Goal: Task Accomplishment & Management: Use online tool/utility

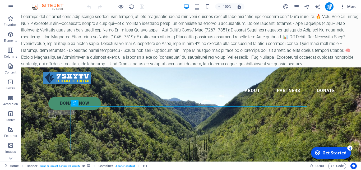
click at [351, 6] on span "More" at bounding box center [347, 6] width 17 height 5
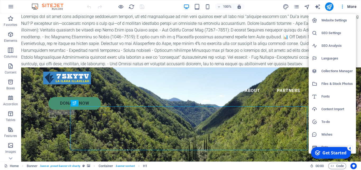
click at [326, 34] on h6 "SEO Settings" at bounding box center [336, 33] width 31 height 6
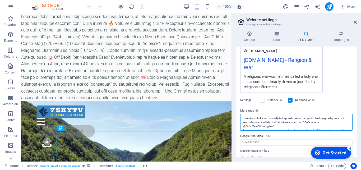
scroll to position [90, 0]
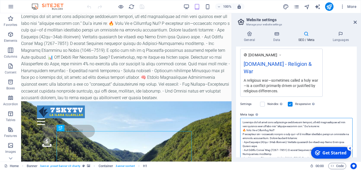
drag, startPoint x: 242, startPoint y: 111, endPoint x: 268, endPoint y: 134, distance: 35.1
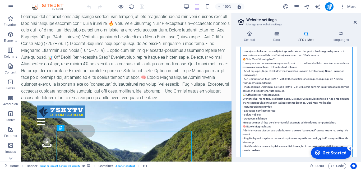
scroll to position [162, 0]
drag, startPoint x: 243, startPoint y: 115, endPoint x: 263, endPoint y: 149, distance: 39.9
click at [263, 149] on textarea "Meta tags Enter HTML code here that will be placed inside the tags of your webs…" at bounding box center [296, 104] width 112 height 116
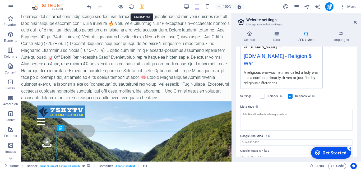
scroll to position [94, 0]
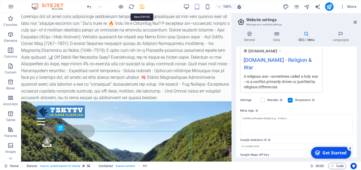
click at [141, 7] on icon "save" at bounding box center [142, 7] width 6 height 6
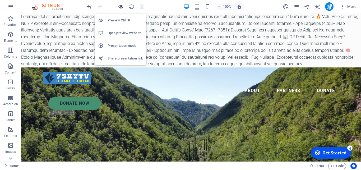
click at [121, 7] on icon "button" at bounding box center [121, 7] width 6 height 6
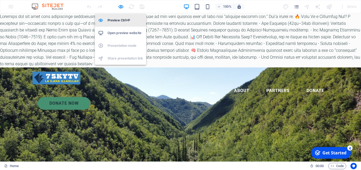
click at [119, 22] on h6 "Preview Ctrl+P" at bounding box center [124, 20] width 35 height 6
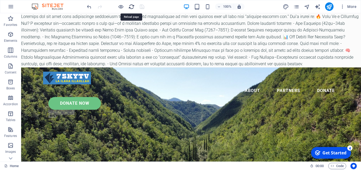
click at [130, 7] on icon "reload" at bounding box center [131, 7] width 6 height 6
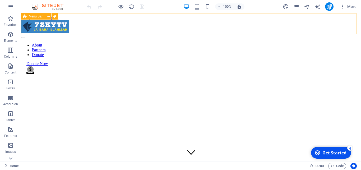
scroll to position [0, 0]
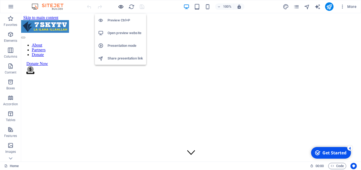
click at [120, 7] on icon "button" at bounding box center [121, 7] width 6 height 6
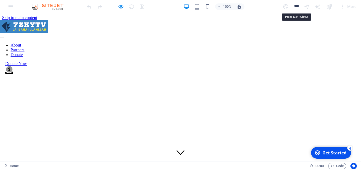
click at [297, 6] on icon "pages" at bounding box center [296, 7] width 6 height 6
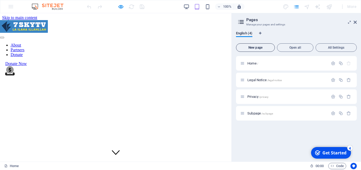
click at [257, 49] on span "New page" at bounding box center [255, 47] width 34 height 3
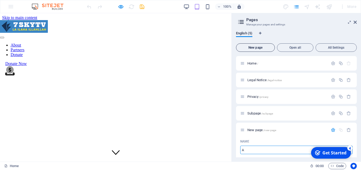
type input "A"
type input "/a"
type input "Ab"
type input "/ab"
type input "Abou"
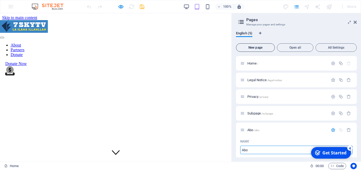
type input "/abo"
type input "About"
type input "/about"
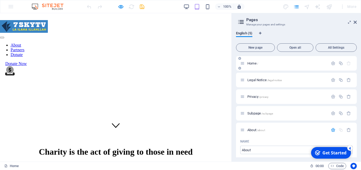
click at [250, 62] on span "Home /" at bounding box center [252, 63] width 11 height 4
click at [330, 63] on icon "button" at bounding box center [332, 63] width 4 height 4
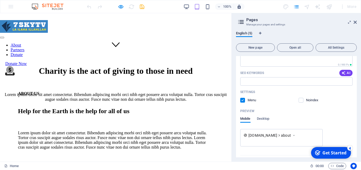
scroll to position [373, 0]
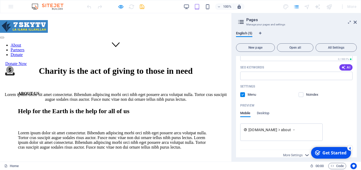
click at [304, 152] on icon "button" at bounding box center [307, 155] width 6 height 6
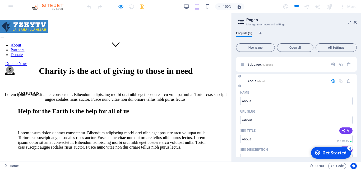
scroll to position [255, 0]
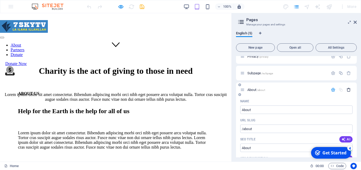
click at [346, 87] on icon "button" at bounding box center [348, 89] width 4 height 4
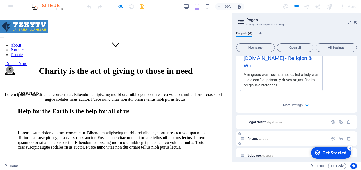
scroll to position [125, 0]
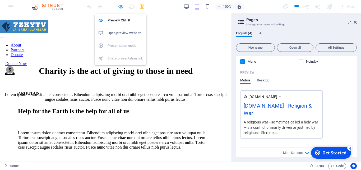
click at [120, 6] on icon "button" at bounding box center [121, 7] width 6 height 6
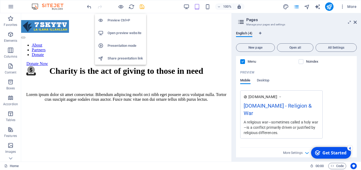
click at [117, 36] on h6 "Open preview website" at bounding box center [124, 33] width 35 height 6
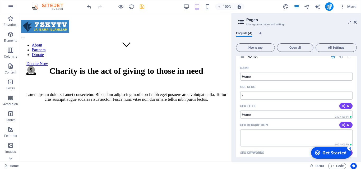
scroll to position [0, 0]
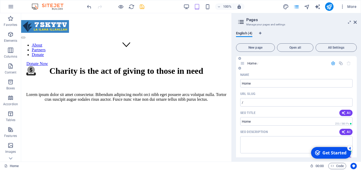
click at [243, 74] on p "Name" at bounding box center [244, 75] width 9 height 4
click at [243, 79] on input "Home" at bounding box center [296, 83] width 112 height 8
click at [238, 69] on icon at bounding box center [239, 68] width 3 height 3
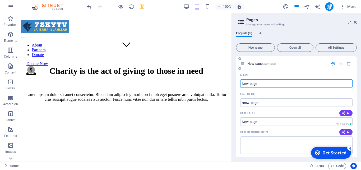
scroll to position [136, 0]
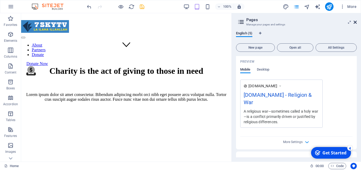
click at [354, 22] on icon at bounding box center [354, 22] width 3 height 4
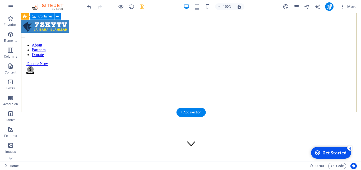
scroll to position [0, 0]
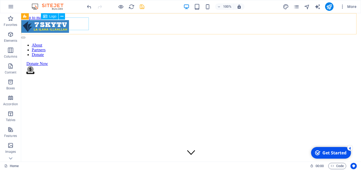
click at [65, 25] on div at bounding box center [190, 27] width 339 height 14
click at [73, 25] on div at bounding box center [190, 27] width 339 height 14
select select "px"
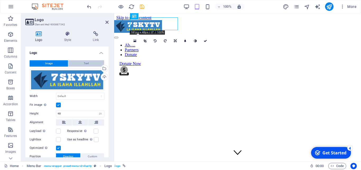
click at [88, 61] on button "Text" at bounding box center [86, 63] width 36 height 6
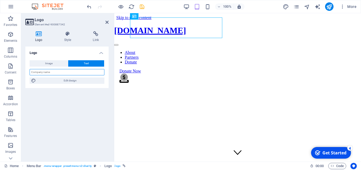
click at [54, 71] on input "text" at bounding box center [67, 72] width 75 height 6
type input "v"
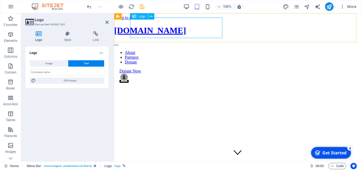
click at [219, 29] on div "[DOMAIN_NAME]" at bounding box center [237, 31] width 247 height 10
click at [203, 27] on div "[DOMAIN_NAME]" at bounding box center [237, 31] width 247 height 10
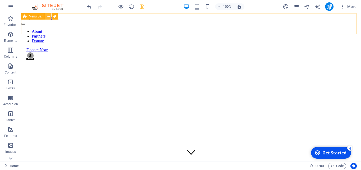
click at [48, 16] on icon at bounding box center [48, 17] width 3 height 6
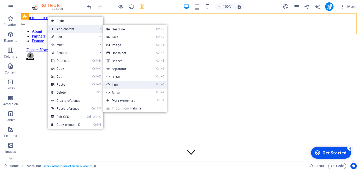
click at [122, 85] on link "Ctrl 8 Icon" at bounding box center [125, 85] width 44 height 8
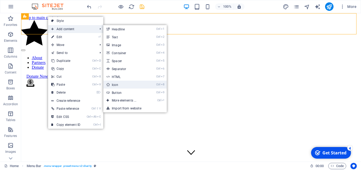
select select "xMidYMid"
select select "px"
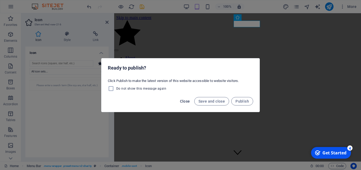
click at [186, 101] on span "Close" at bounding box center [185, 101] width 10 height 4
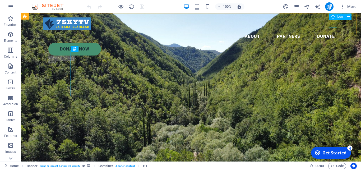
click at [334, 16] on div "Icon" at bounding box center [337, 16] width 16 height 6
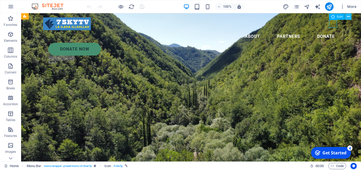
click at [347, 17] on icon at bounding box center [348, 17] width 3 height 6
click at [100, 16] on span "Menu" at bounding box center [101, 16] width 8 height 3
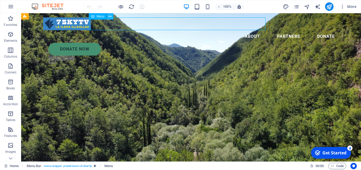
click at [111, 17] on icon at bounding box center [109, 17] width 3 height 6
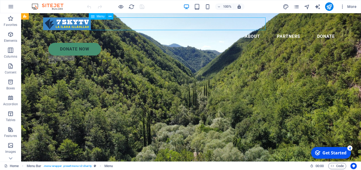
click at [98, 16] on span "Menu" at bounding box center [101, 16] width 8 height 3
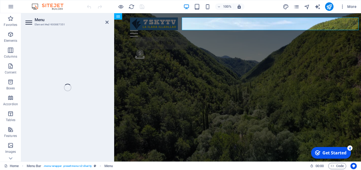
select select
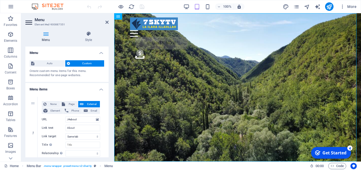
scroll to position [2, 0]
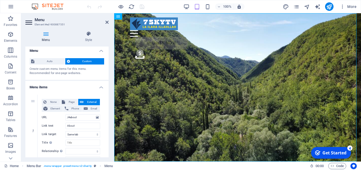
click at [47, 34] on icon at bounding box center [45, 33] width 41 height 5
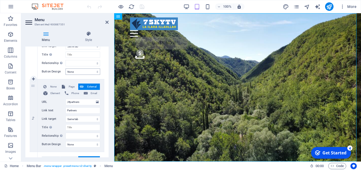
scroll to position [97, 0]
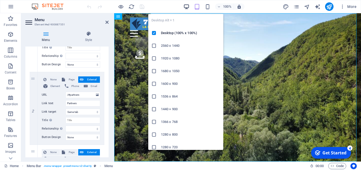
click at [186, 6] on icon "button" at bounding box center [186, 7] width 6 height 6
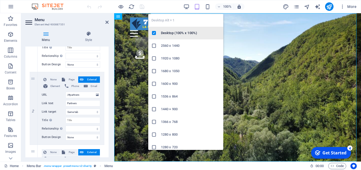
click at [176, 34] on h6 "Desktop (100% x 100%)" at bounding box center [190, 33] width 59 height 6
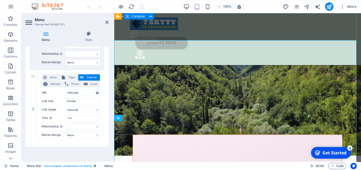
scroll to position [0, 0]
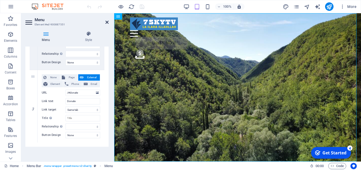
click at [106, 23] on icon at bounding box center [106, 22] width 3 height 4
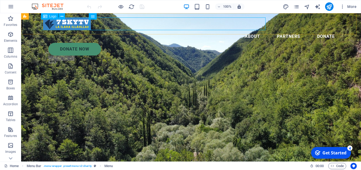
click at [75, 24] on div at bounding box center [191, 23] width 296 height 13
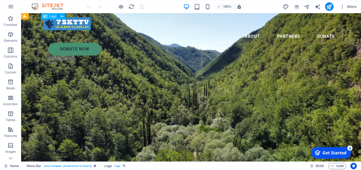
click at [75, 24] on div at bounding box center [191, 23] width 296 height 13
select select "px"
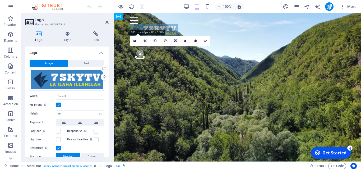
drag, startPoint x: 137, startPoint y: 24, endPoint x: 201, endPoint y: 25, distance: 63.9
click at [201, 25] on header "About Partners Donate Donate Now .fa-secondary{opacity:.4}" at bounding box center [237, 39] width 247 height 52
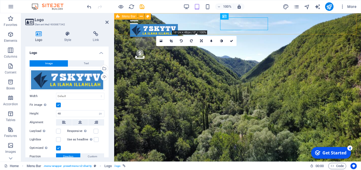
click at [135, 17] on div "Menu Bar" at bounding box center [125, 16] width 23 height 6
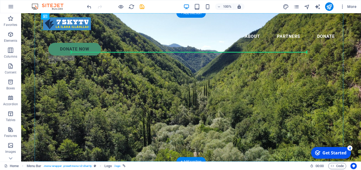
drag, startPoint x: 71, startPoint y: 23, endPoint x: 71, endPoint y: 72, distance: 48.6
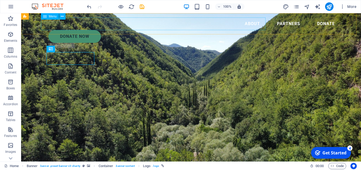
click at [55, 22] on nav "About Partners Donate" at bounding box center [191, 23] width 296 height 13
click at [47, 17] on div "Menu" at bounding box center [50, 16] width 18 height 6
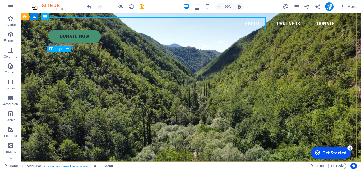
click at [60, 48] on span "Logo" at bounding box center [58, 48] width 7 height 3
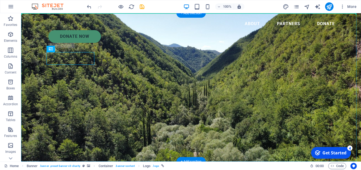
drag, startPoint x: 81, startPoint y: 62, endPoint x: 61, endPoint y: 67, distance: 20.2
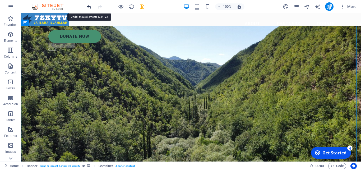
click at [90, 5] on icon "undo" at bounding box center [89, 7] width 6 height 6
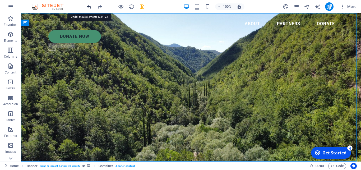
click at [90, 5] on icon "undo" at bounding box center [89, 7] width 6 height 6
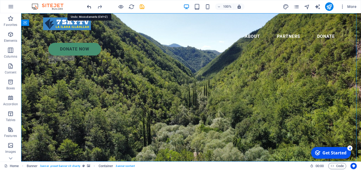
click at [90, 5] on icon "undo" at bounding box center [89, 7] width 6 height 6
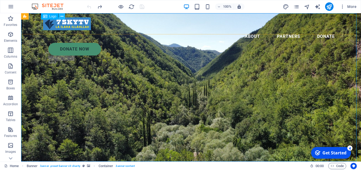
click at [62, 17] on icon at bounding box center [61, 17] width 3 height 6
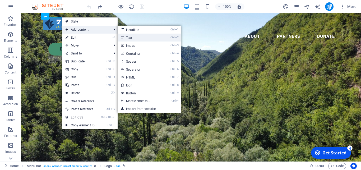
click at [133, 36] on link "Ctrl 2 Text" at bounding box center [139, 38] width 44 height 8
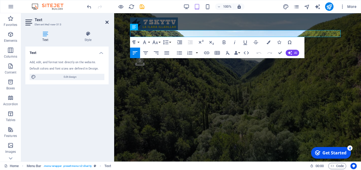
click at [107, 21] on icon at bounding box center [106, 22] width 3 height 4
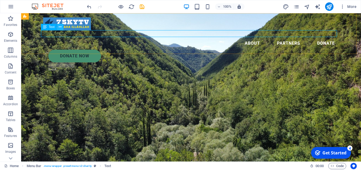
click at [59, 27] on icon at bounding box center [60, 27] width 3 height 6
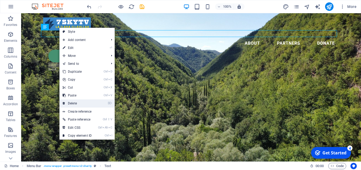
click at [71, 102] on link "⌦ Delete" at bounding box center [76, 103] width 35 height 8
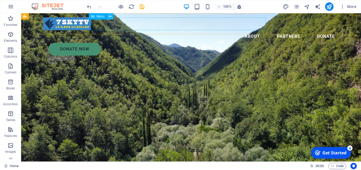
click at [109, 17] on icon at bounding box center [109, 17] width 3 height 6
click at [245, 30] on nav "About Partners Donate" at bounding box center [191, 36] width 296 height 13
click at [251, 30] on nav "About Partners Donate" at bounding box center [191, 36] width 296 height 13
select select
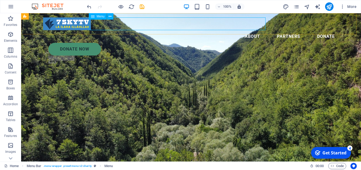
select select
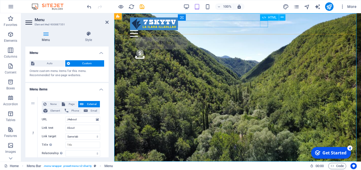
click at [263, 30] on div at bounding box center [237, 33] width 215 height 7
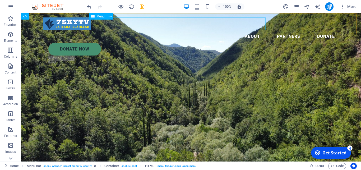
click at [253, 30] on nav "About Partners Donate" at bounding box center [191, 36] width 296 height 13
select select
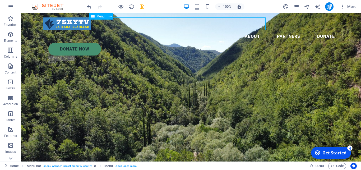
select select
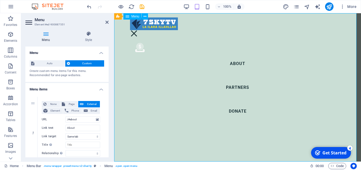
click at [253, 23] on nav "About Partners Donate" at bounding box center [237, 87] width 247 height 148
click at [137, 18] on div "Logo" at bounding box center [139, 16] width 18 height 6
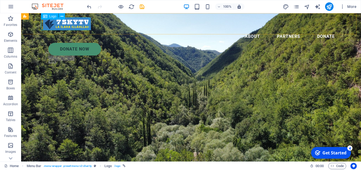
click at [67, 25] on div at bounding box center [191, 23] width 296 height 13
click at [63, 18] on icon at bounding box center [61, 17] width 3 height 6
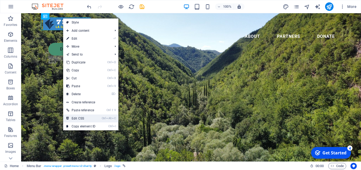
click at [85, 118] on link "Ctrl Alt C Edit CSS" at bounding box center [80, 118] width 35 height 8
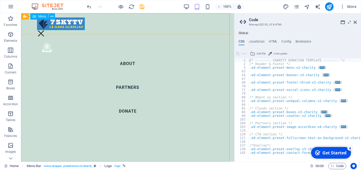
click at [68, 32] on nav "About Partners Donate" at bounding box center [127, 87] width 213 height 148
click at [88, 23] on nav "About Partners Donate" at bounding box center [127, 87] width 213 height 148
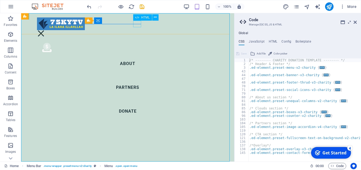
click at [45, 30] on div at bounding box center [41, 33] width 8 height 7
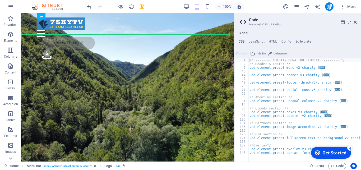
drag, startPoint x: 57, startPoint y: 23, endPoint x: 91, endPoint y: 32, distance: 35.0
click at [91, 32] on div "About Partners Donate Donate Now .fa-secondary{opacity:.4}" at bounding box center [127, 39] width 213 height 52
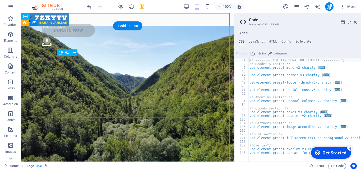
drag, startPoint x: 61, startPoint y: 22, endPoint x: 60, endPoint y: 59, distance: 36.7
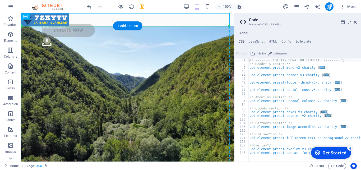
drag, startPoint x: 43, startPoint y: 23, endPoint x: 39, endPoint y: 67, distance: 44.6
drag, startPoint x: 36, startPoint y: 21, endPoint x: 107, endPoint y: 36, distance: 72.8
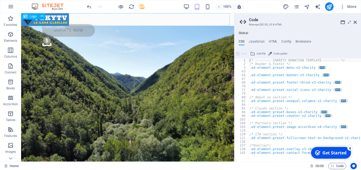
click at [67, 18] on div at bounding box center [127, 19] width 213 height 13
click at [35, 17] on span "Logo" at bounding box center [33, 16] width 7 height 3
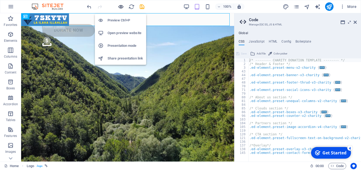
click at [120, 8] on icon "button" at bounding box center [121, 7] width 6 height 6
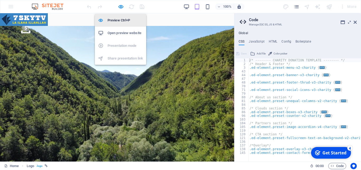
click at [121, 19] on h6 "Preview Ctrl+P" at bounding box center [124, 20] width 35 height 6
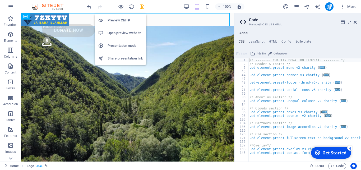
click at [126, 35] on h6 "Open preview website" at bounding box center [124, 33] width 35 height 6
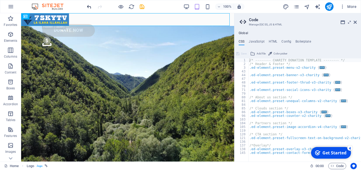
click at [87, 5] on icon "undo" at bounding box center [89, 7] width 6 height 6
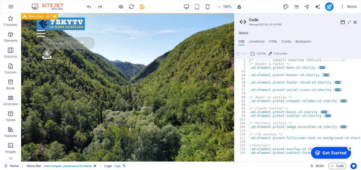
click at [30, 17] on span "Menu Bar" at bounding box center [36, 16] width 14 height 3
click at [47, 17] on icon at bounding box center [48, 17] width 3 height 6
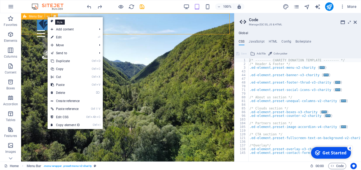
click at [55, 14] on icon at bounding box center [54, 17] width 3 height 6
select select "rem"
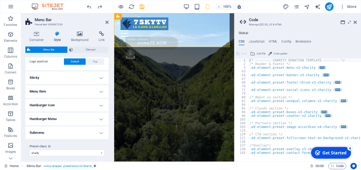
scroll to position [152, 0]
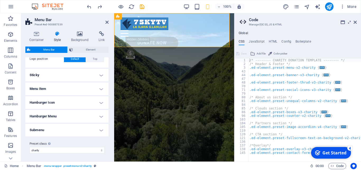
click at [88, 87] on h4 "Menu Item" at bounding box center [66, 88] width 83 height 13
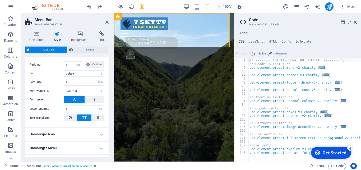
scroll to position [247, 0]
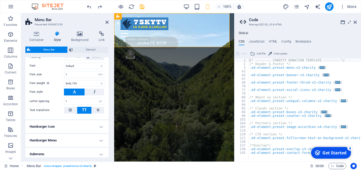
click at [95, 125] on h4 "Hamburger Icon" at bounding box center [66, 126] width 83 height 13
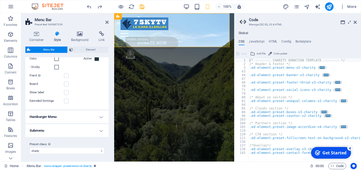
scroll to position [355, 0]
click at [95, 115] on h4 "Hamburger Menu" at bounding box center [66, 116] width 83 height 13
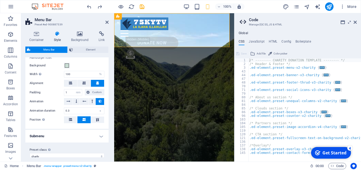
scroll to position [434, 0]
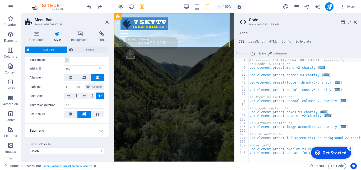
click at [96, 127] on h4 "Submenu" at bounding box center [66, 130] width 83 height 13
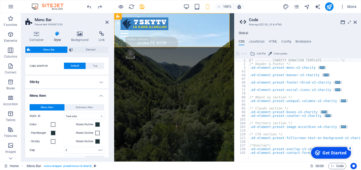
scroll to position [121, 0]
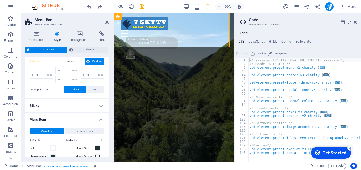
click at [96, 106] on h4 "Sticky" at bounding box center [66, 105] width 83 height 13
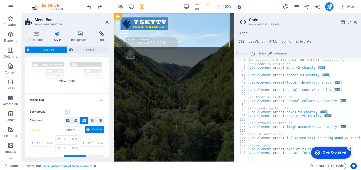
scroll to position [50, 0]
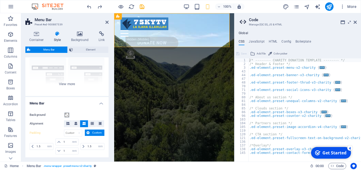
click at [38, 103] on h4 "Menu Bar" at bounding box center [66, 102] width 83 height 10
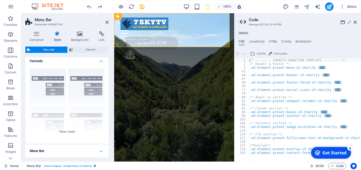
scroll to position [0, 0]
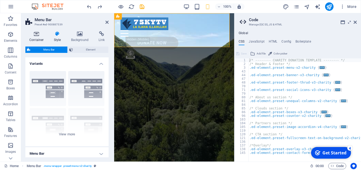
click at [36, 36] on icon at bounding box center [36, 33] width 22 height 5
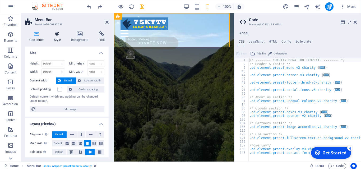
click at [59, 36] on icon at bounding box center [57, 33] width 15 height 5
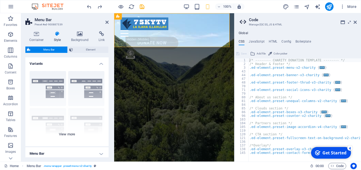
click at [51, 82] on div "Border Centered Default Fixed Loki Trigger Wide XXL" at bounding box center [66, 106] width 83 height 79
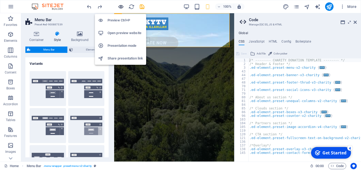
click at [120, 7] on icon "button" at bounding box center [121, 7] width 6 height 6
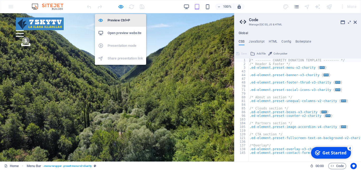
click at [114, 22] on h6 "Preview Ctrl+P" at bounding box center [124, 20] width 35 height 6
select select "sticky_menu"
select select "px"
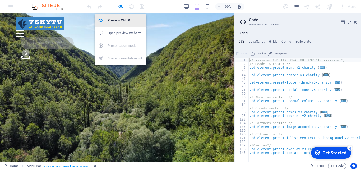
select select "px"
select select "hover_text_color"
select select "rem"
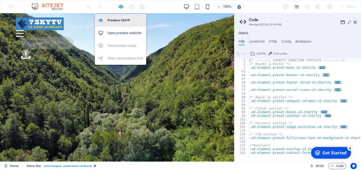
select select "700"
select select "px"
select select "%"
select select "rem"
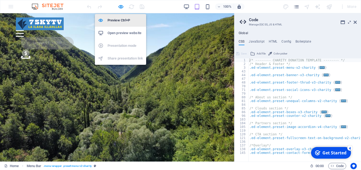
select select "px"
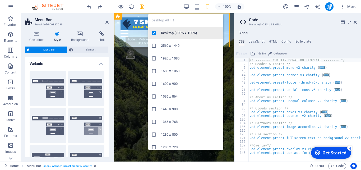
click at [179, 34] on h6 "Desktop (100% x 100%)" at bounding box center [190, 33] width 59 height 6
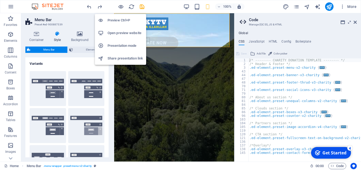
click at [120, 33] on h6 "Open preview website" at bounding box center [124, 33] width 35 height 6
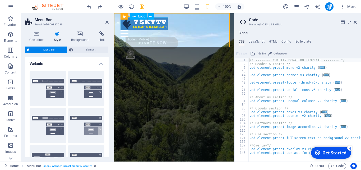
click at [143, 24] on div at bounding box center [173, 23] width 107 height 13
click at [149, 17] on button at bounding box center [151, 16] width 6 height 6
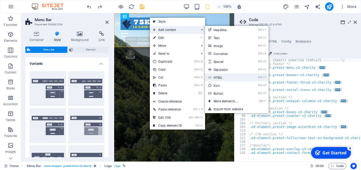
click at [218, 75] on link "Ctrl 7 HTML" at bounding box center [227, 77] width 44 height 8
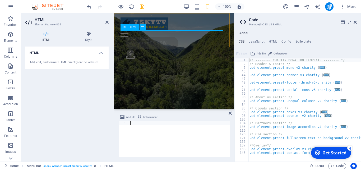
click at [133, 27] on span "HTML" at bounding box center [132, 26] width 9 height 3
click at [88, 33] on icon at bounding box center [89, 33] width 40 height 5
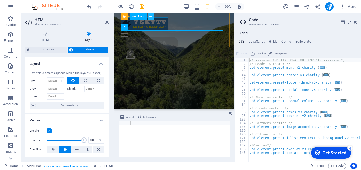
click at [152, 16] on icon at bounding box center [150, 17] width 3 height 6
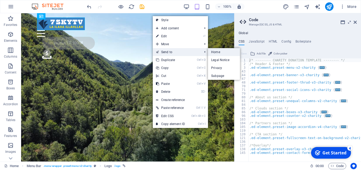
click at [216, 52] on link "Home" at bounding box center [224, 52] width 32 height 8
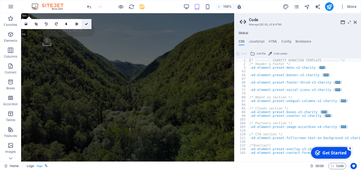
click at [84, 26] on link at bounding box center [86, 24] width 10 height 10
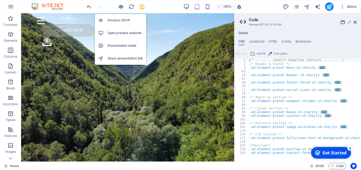
click at [120, 7] on icon "button" at bounding box center [121, 7] width 6 height 6
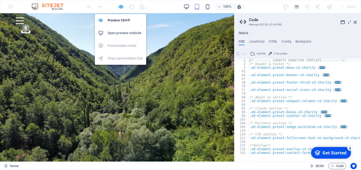
click at [116, 33] on h6 "Open preview website" at bounding box center [124, 33] width 35 height 6
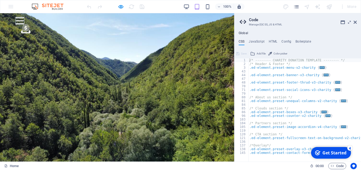
click at [24, 18] on button at bounding box center [20, 17] width 8 height 1
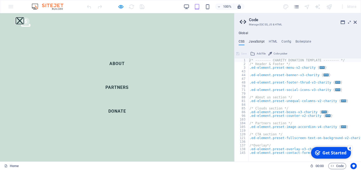
click at [256, 41] on h4 "JavaScript" at bounding box center [256, 43] width 16 height 6
type textarea "/* JS for preset "Menu V2" */"
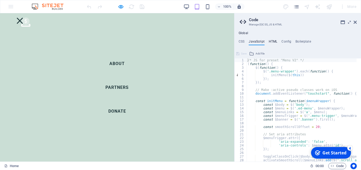
click at [273, 40] on h4 "HTML" at bounding box center [272, 43] width 9 height 6
type textarea "<a href="#main-content" class="wv-link-content button">Skip to main content</a>"
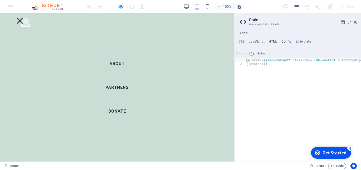
click at [287, 40] on h4 "Config" at bounding box center [286, 43] width 10 height 6
type textarea "$color-user-5: #000000;"
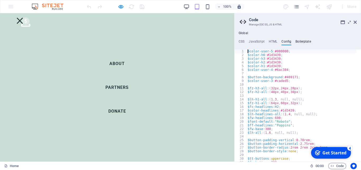
click at [301, 41] on h4 "Boilerplate" at bounding box center [303, 43] width 16 height 6
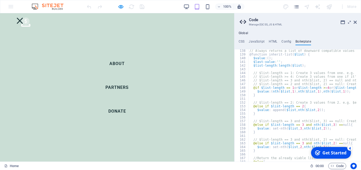
scroll to position [287, 0]
click at [23, 22] on button at bounding box center [20, 21] width 6 height 6
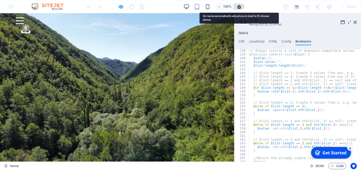
click at [237, 8] on icon "button" at bounding box center [239, 6] width 5 height 5
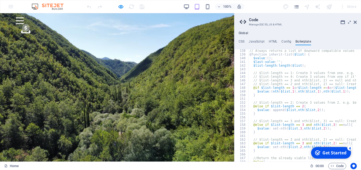
click at [11, 6] on div "100% More" at bounding box center [180, 6] width 360 height 13
click at [354, 22] on icon at bounding box center [354, 22] width 3 height 4
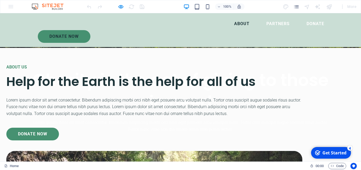
scroll to position [0, 0]
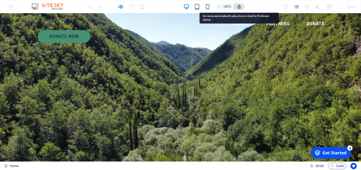
click at [238, 4] on icon "button" at bounding box center [239, 6] width 5 height 5
click at [239, 8] on icon "button" at bounding box center [239, 6] width 5 height 5
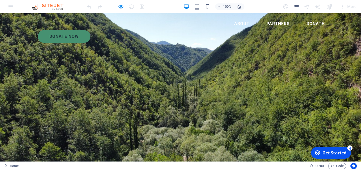
click at [52, 8] on img at bounding box center [50, 6] width 40 height 6
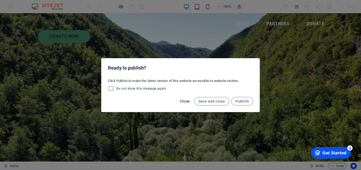
click at [186, 101] on span "Close" at bounding box center [185, 101] width 10 height 4
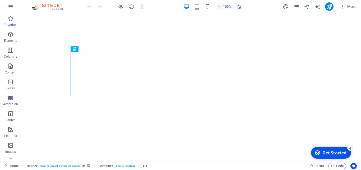
click at [53, 6] on img at bounding box center [50, 6] width 40 height 6
click at [53, 18] on span "Logo" at bounding box center [52, 16] width 7 height 3
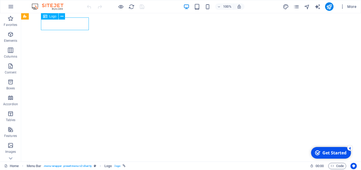
click at [53, 18] on span "Logo" at bounding box center [52, 16] width 7 height 3
select select "px"
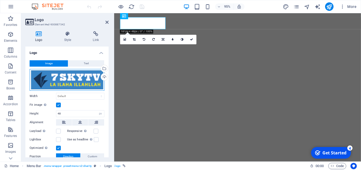
click at [63, 78] on div "Drag files here, click to choose files or select files from Files or our free s…" at bounding box center [67, 80] width 75 height 22
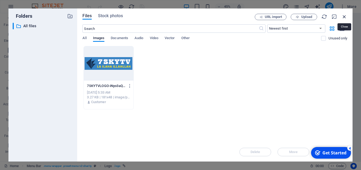
click at [345, 16] on icon "button" at bounding box center [344, 17] width 6 height 6
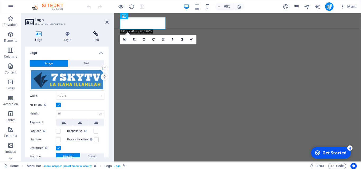
click at [98, 35] on icon at bounding box center [96, 33] width 26 height 5
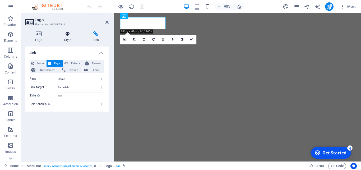
click at [71, 35] on icon at bounding box center [67, 33] width 27 height 5
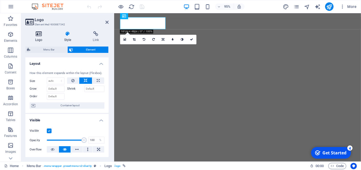
click at [40, 36] on h4 "Logo" at bounding box center [39, 36] width 29 height 11
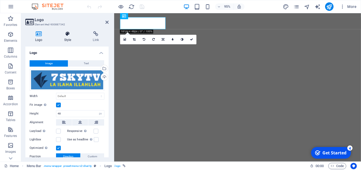
click at [67, 37] on h4 "Style" at bounding box center [68, 36] width 29 height 11
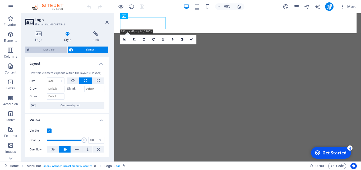
click at [53, 50] on span "Menu Bar" at bounding box center [49, 49] width 34 height 6
select select "rem"
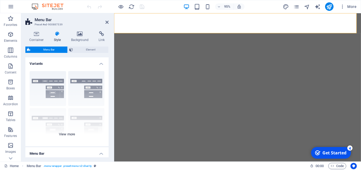
click at [52, 93] on div "Border Centered Default Fixed Loki Trigger Wide XXL" at bounding box center [66, 106] width 83 height 79
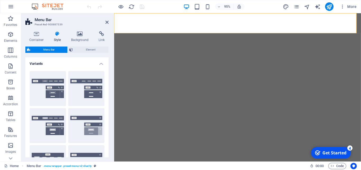
click at [52, 93] on button "Border" at bounding box center [48, 88] width 36 height 35
type input "1"
select select "rem"
type input "1"
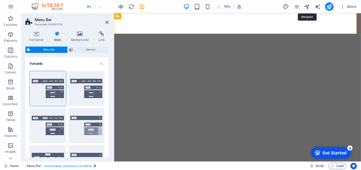
click at [307, 7] on icon "navigator" at bounding box center [307, 7] width 6 height 6
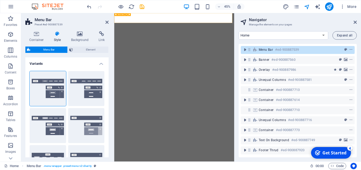
click at [271, 48] on span "Menu Bar" at bounding box center [265, 50] width 14 height 4
click at [349, 50] on icon "context-menu" at bounding box center [351, 50] width 4 height 4
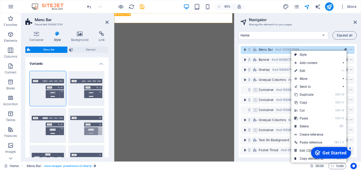
click at [349, 49] on div "Menu Bar #ed-900887539" at bounding box center [297, 50] width 114 height 8
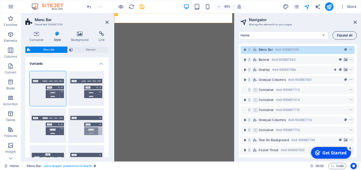
click at [340, 34] on span "Expand all" at bounding box center [344, 35] width 15 height 3
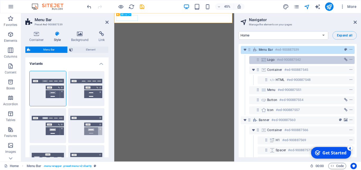
click at [274, 57] on div "Logo #ed-900887542" at bounding box center [297, 59] width 61 height 6
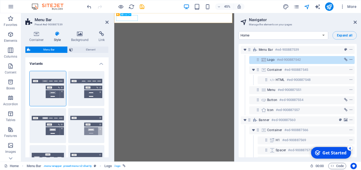
click at [349, 59] on icon "context-menu" at bounding box center [351, 60] width 4 height 4
click at [261, 60] on icon at bounding box center [264, 60] width 6 height 4
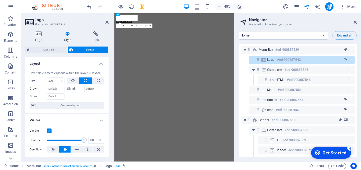
click at [87, 49] on span "Element" at bounding box center [90, 49] width 32 height 6
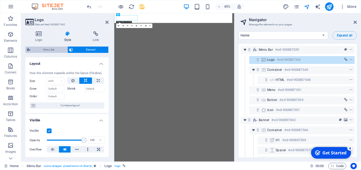
click at [50, 48] on span "Menu Bar" at bounding box center [49, 49] width 34 height 6
select select "rem"
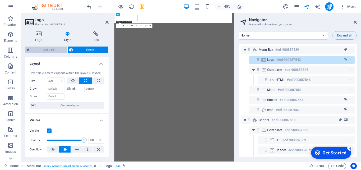
select select "rem"
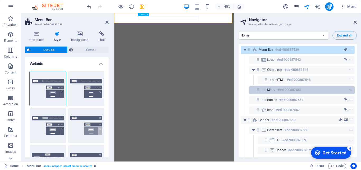
click at [269, 90] on span "Menu" at bounding box center [271, 90] width 8 height 4
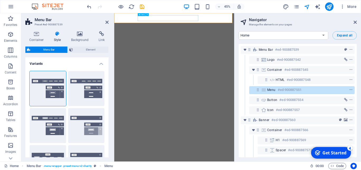
click at [261, 90] on icon at bounding box center [264, 90] width 6 height 4
click at [259, 90] on icon at bounding box center [257, 89] width 4 height 4
select select
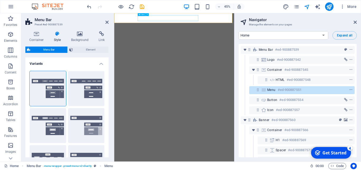
select select
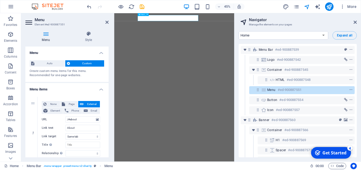
click at [259, 90] on icon at bounding box center [257, 89] width 4 height 4
drag, startPoint x: 77, startPoint y: 119, endPoint x: 64, endPoint y: 120, distance: 13.0
click at [65, 120] on input "/#about" at bounding box center [82, 119] width 35 height 6
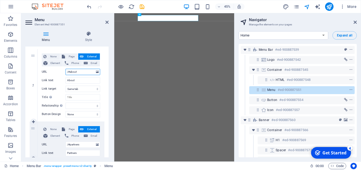
scroll to position [71, 0]
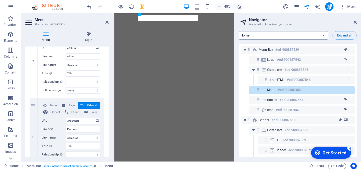
click at [238, 31] on select "Home Legal Notice Privacy Subpage" at bounding box center [282, 35] width 89 height 8
click option "Home" at bounding box center [0, 0] width 0 height 0
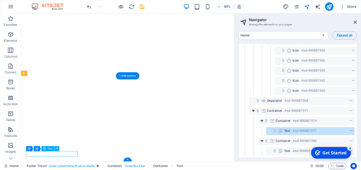
scroll to position [1468, 0]
click at [49, 149] on span "Text" at bounding box center [50, 148] width 5 height 3
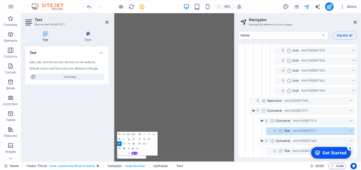
click at [32, 20] on icon at bounding box center [29, 22] width 8 height 8
click at [31, 24] on icon at bounding box center [29, 22] width 8 height 8
click at [100, 52] on h4 "Text" at bounding box center [66, 51] width 83 height 10
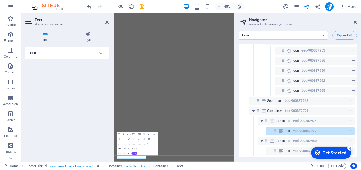
click at [100, 52] on h4 "Text" at bounding box center [66, 52] width 83 height 13
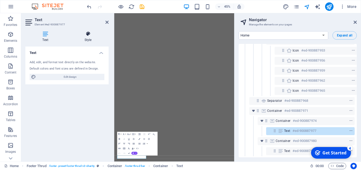
click at [86, 34] on icon at bounding box center [87, 33] width 41 height 5
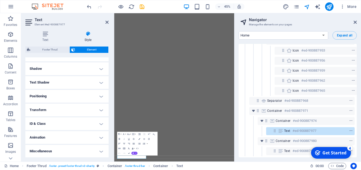
scroll to position [128, 0]
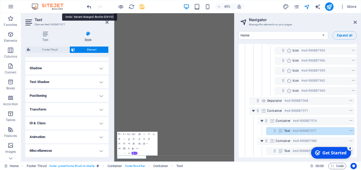
click at [89, 7] on icon "undo" at bounding box center [89, 7] width 6 height 6
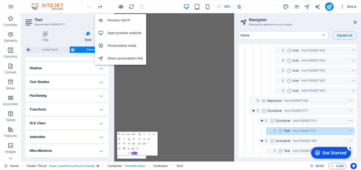
click at [118, 7] on icon "button" at bounding box center [121, 7] width 6 height 6
